Goal: Task Accomplishment & Management: Manage account settings

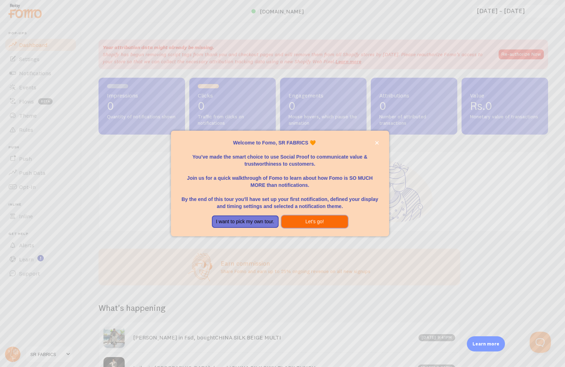
click at [330, 221] on button "Let's go!" at bounding box center [314, 221] width 67 height 13
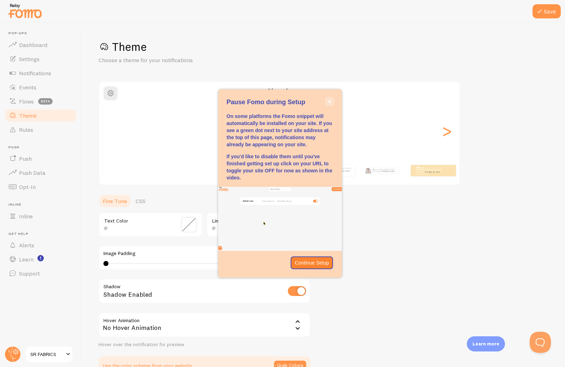
click at [330, 100] on icon "close," at bounding box center [330, 102] width 4 height 4
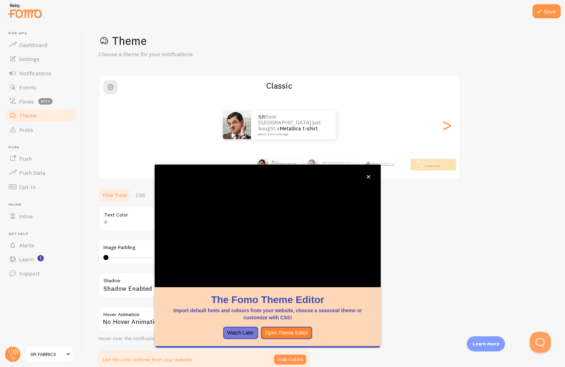
scroll to position [6, 0]
click at [369, 176] on icon "close," at bounding box center [369, 177] width 4 height 4
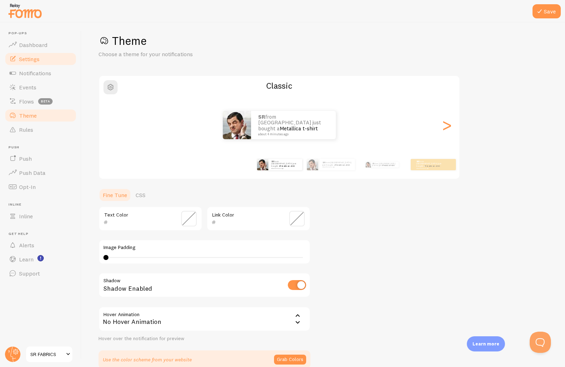
click at [31, 55] on span "Settings" at bounding box center [29, 58] width 20 height 7
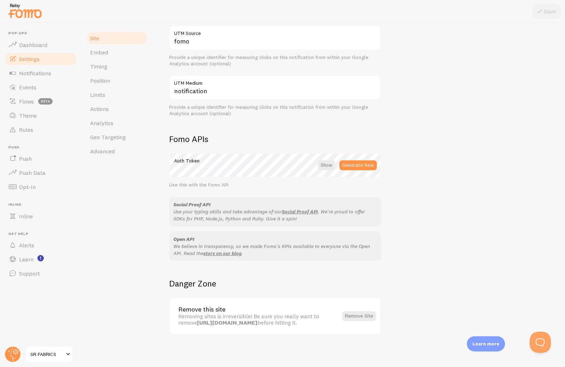
scroll to position [300, 0]
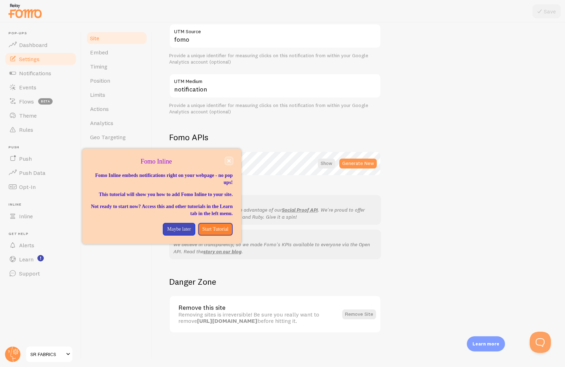
click at [227, 161] on icon "close," at bounding box center [229, 161] width 4 height 4
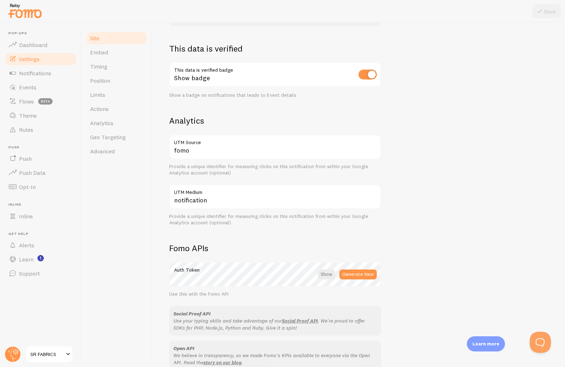
scroll to position [88, 0]
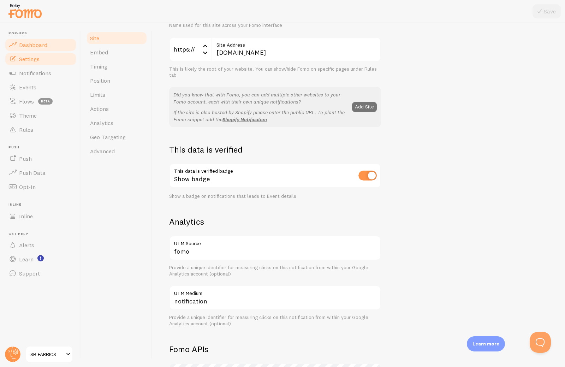
click at [38, 41] on span "Dashboard" at bounding box center [33, 44] width 28 height 7
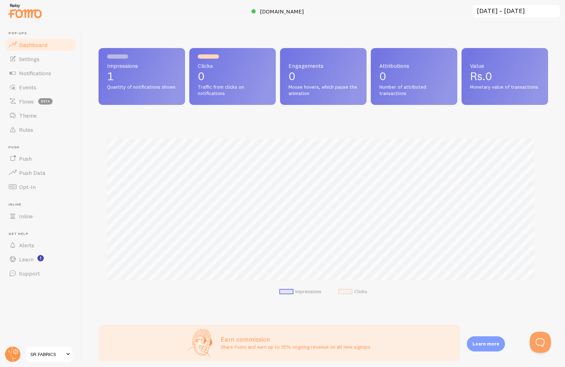
click at [65, 354] on span at bounding box center [68, 354] width 8 height 8
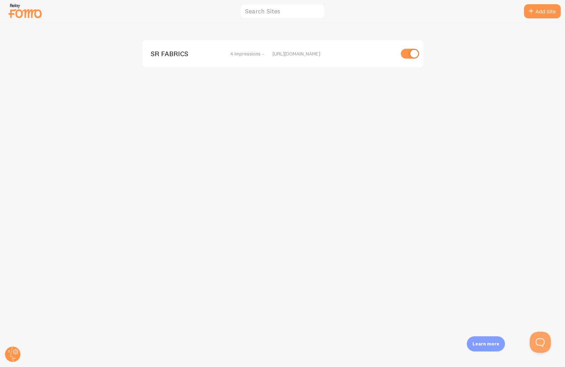
click at [299, 163] on div "SR FABRICS 4 Impressions - [URL][DOMAIN_NAME]" at bounding box center [282, 195] width 564 height 344
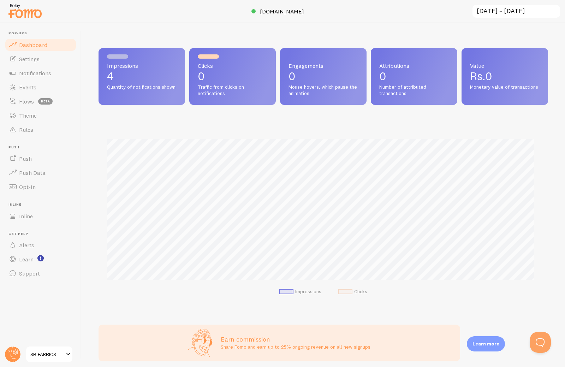
scroll to position [185, 444]
click at [41, 60] on link "Settings" at bounding box center [40, 59] width 73 height 14
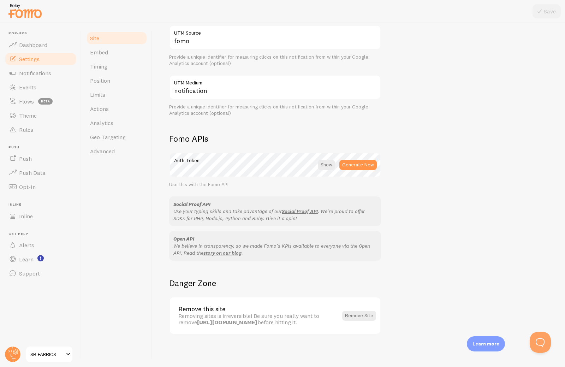
scroll to position [300, 0]
click at [53, 353] on span "SR FABRICS" at bounding box center [47, 354] width 34 height 8
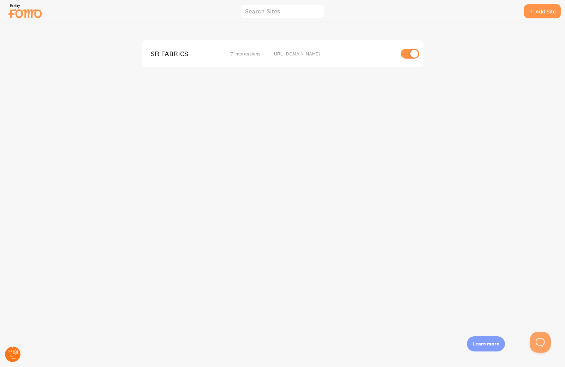
click at [9, 350] on circle at bounding box center [13, 354] width 16 height 16
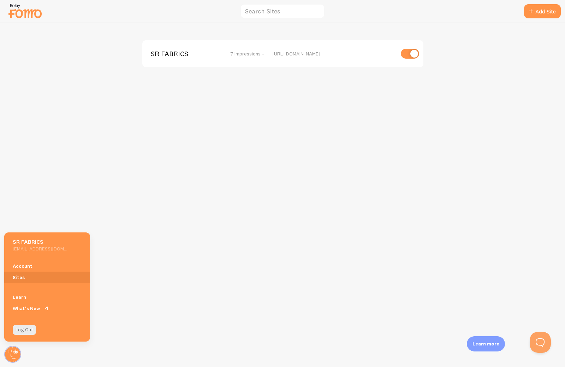
click at [168, 269] on div "SR FABRICS 7 Impressions - https://www.srfabricss.store" at bounding box center [282, 195] width 564 height 344
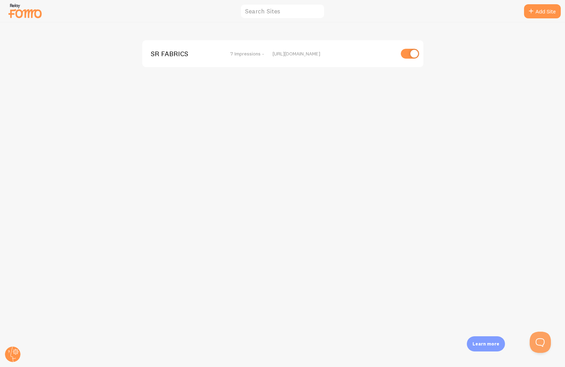
drag, startPoint x: 15, startPoint y: 348, endPoint x: 16, endPoint y: 332, distance: 16.6
click at [14, 348] on circle at bounding box center [13, 354] width 16 height 16
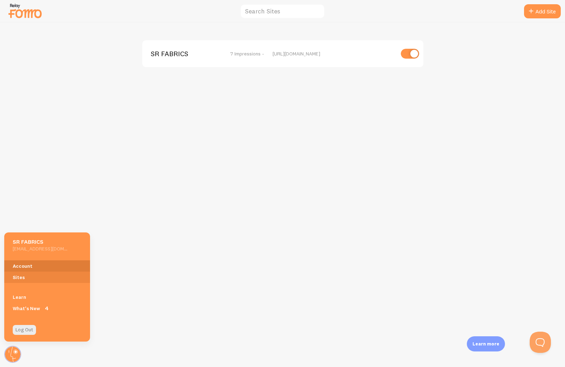
click at [25, 263] on link "Account" at bounding box center [47, 265] width 86 height 11
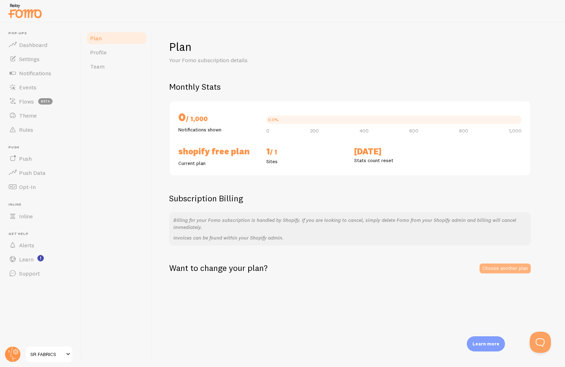
click at [493, 266] on link "Choose another plan" at bounding box center [504, 268] width 51 height 10
